Goal: Task Accomplishment & Management: Use online tool/utility

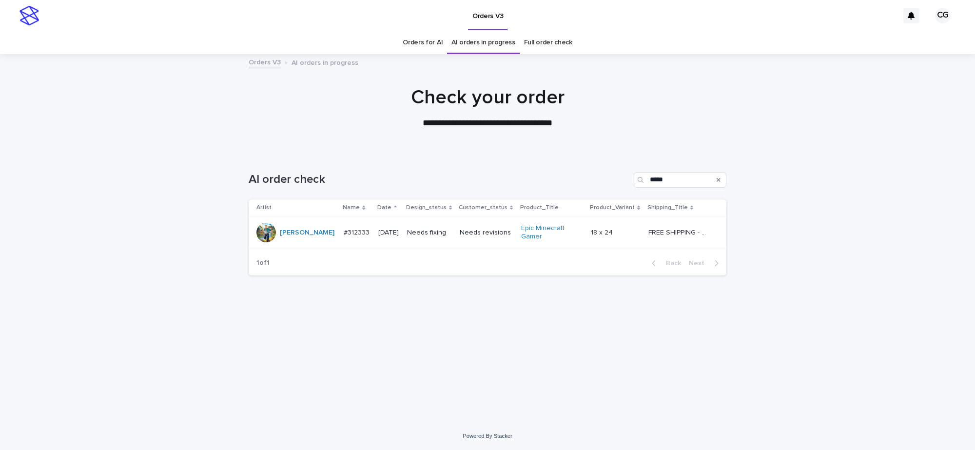
click at [433, 234] on p "Needs fixing" at bounding box center [429, 233] width 45 height 8
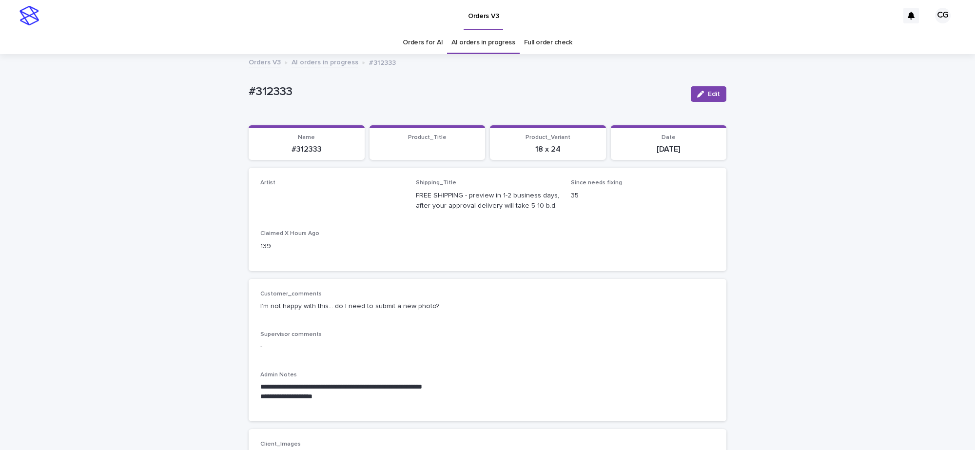
click at [706, 98] on button "Edit" at bounding box center [709, 94] width 36 height 16
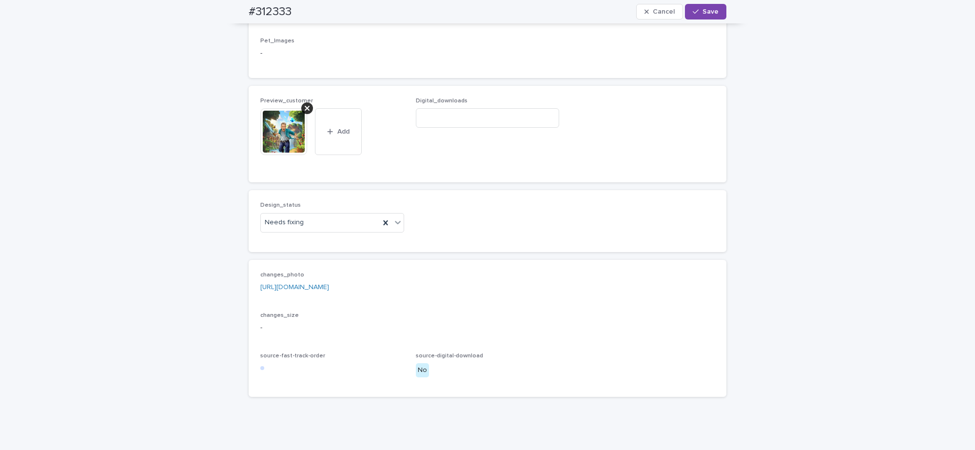
scroll to position [630, 0]
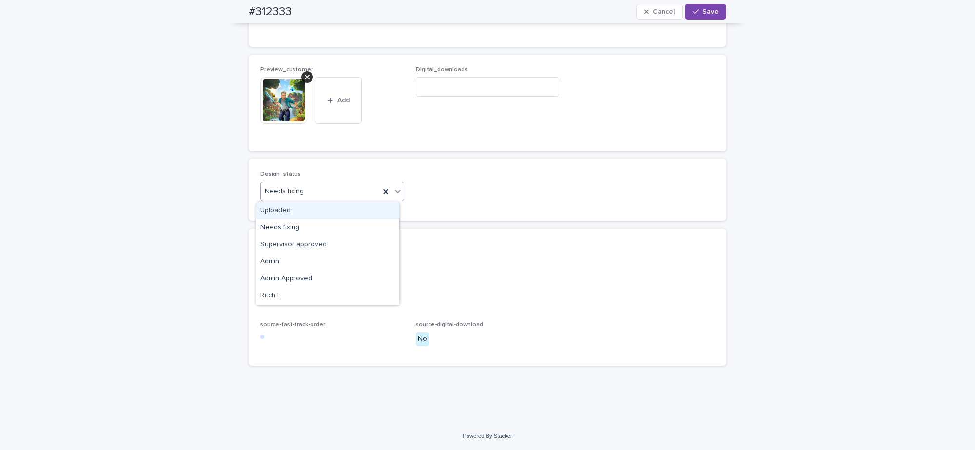
click at [300, 192] on div "Needs fixing" at bounding box center [320, 191] width 119 height 16
click at [293, 210] on div "Uploaded" at bounding box center [327, 210] width 143 height 17
click at [305, 79] on icon at bounding box center [307, 77] width 5 height 8
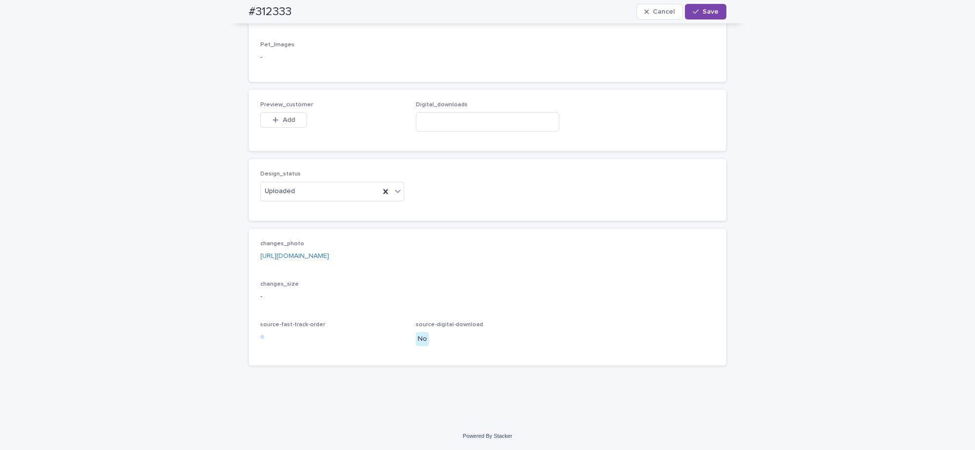
scroll to position [595, 0]
click at [276, 114] on button "Add" at bounding box center [283, 120] width 47 height 16
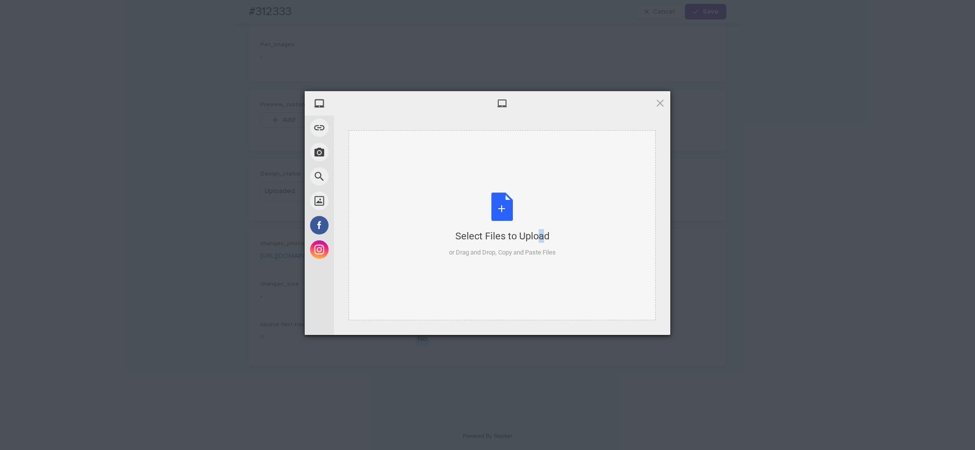
click at [517, 211] on div "Select Files to Upload or Drag and Drop, Copy and Paste Files" at bounding box center [502, 225] width 107 height 65
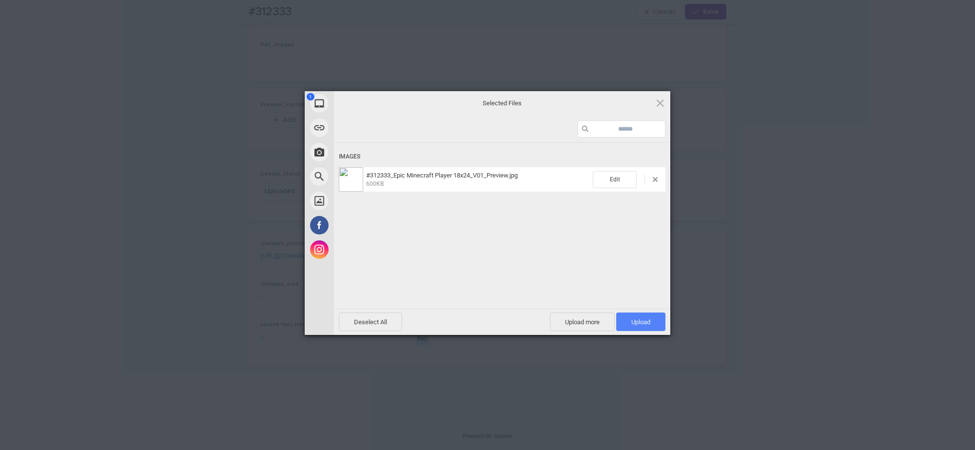
drag, startPoint x: 651, startPoint y: 325, endPoint x: 650, endPoint y: 318, distance: 7.0
click at [651, 324] on span "Upload 1" at bounding box center [640, 322] width 49 height 19
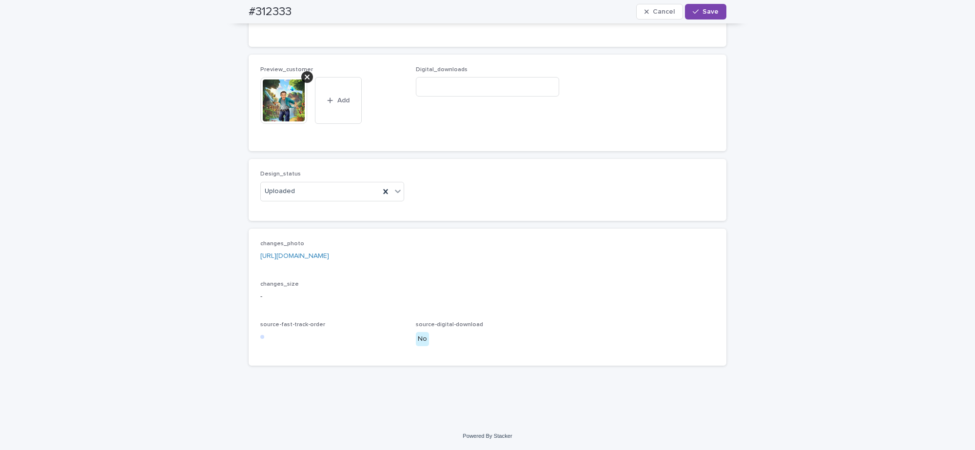
drag, startPoint x: 703, startPoint y: 11, endPoint x: 690, endPoint y: 0, distance: 16.6
click at [703, 11] on span "Save" at bounding box center [711, 11] width 16 height 7
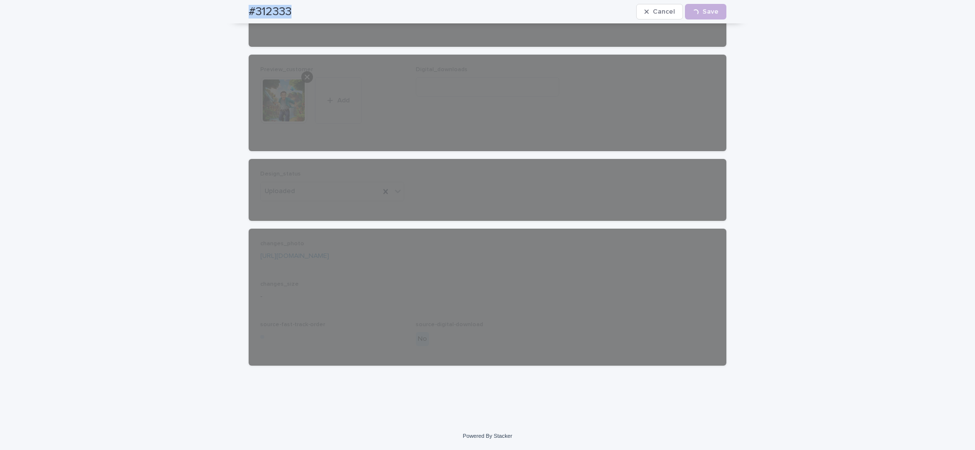
drag, startPoint x: 238, startPoint y: 8, endPoint x: 293, endPoint y: 0, distance: 55.2
click at [296, 10] on div "#312333 Cancel Loading... Save" at bounding box center [487, 11] width 525 height 23
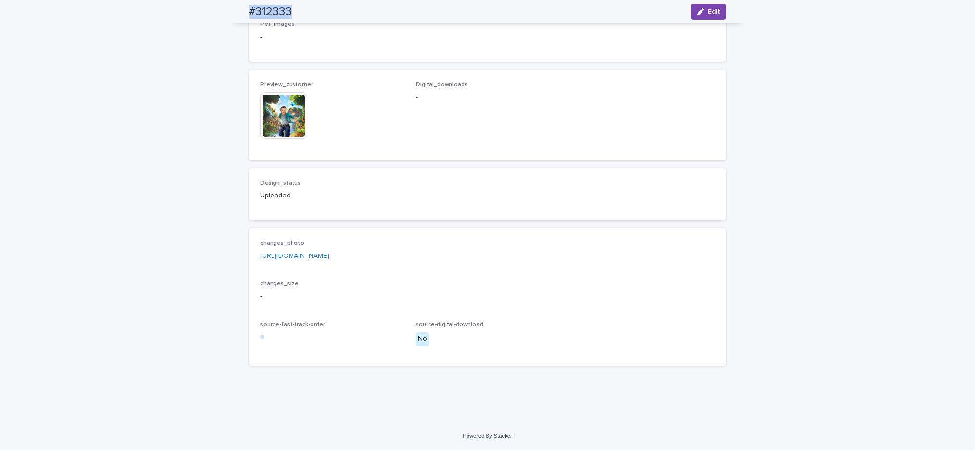
copy h2 "#312333"
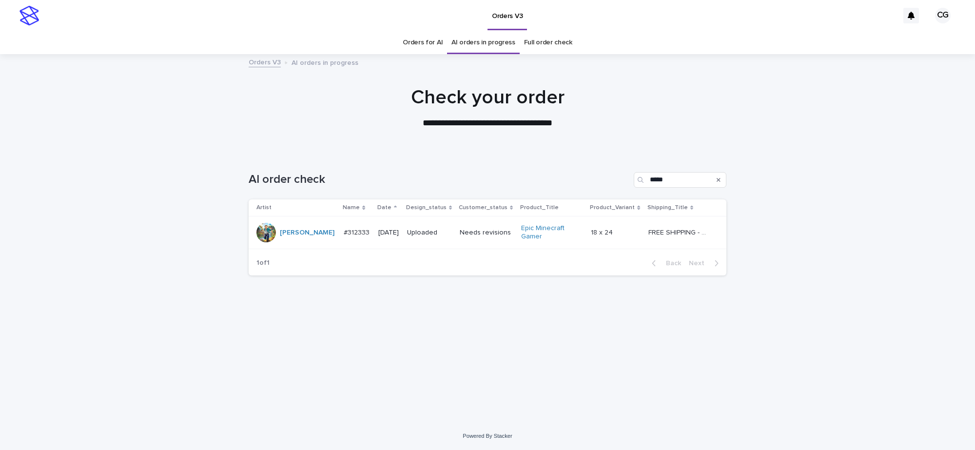
click at [424, 47] on link "Orders for AI" at bounding box center [423, 42] width 40 height 23
